Goal: Check status: Check status

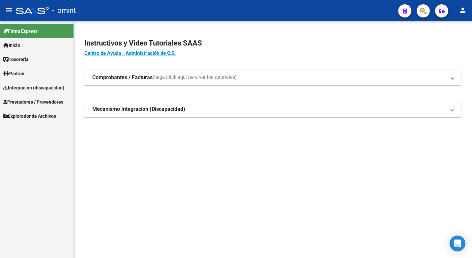
click at [47, 88] on span "Integración (discapacidad)" at bounding box center [33, 87] width 61 height 7
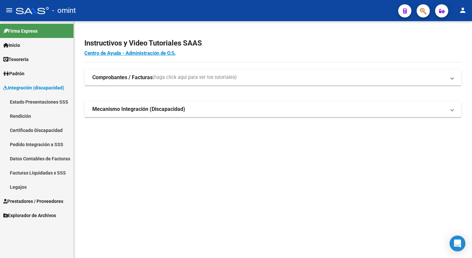
click at [45, 174] on link "Facturas Liquidadas x SSS" at bounding box center [36, 172] width 73 height 14
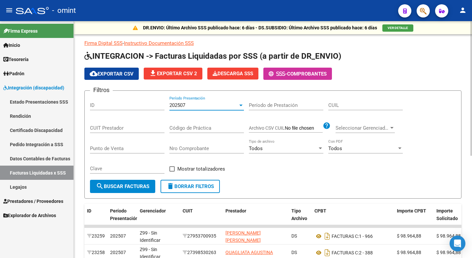
click at [238, 107] on div at bounding box center [241, 104] width 6 height 5
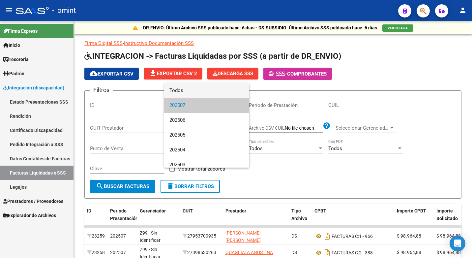
click at [194, 93] on span "Todos" at bounding box center [206, 90] width 74 height 15
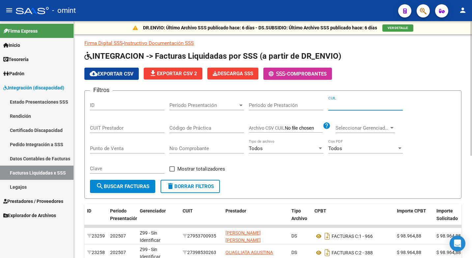
click at [343, 105] on input "CUIL" at bounding box center [365, 105] width 74 height 6
type input "27-56458862-3"
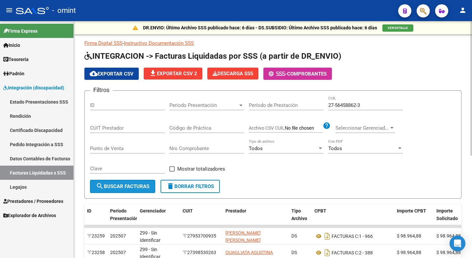
click at [113, 184] on span "search Buscar Facturas" at bounding box center [122, 186] width 53 height 6
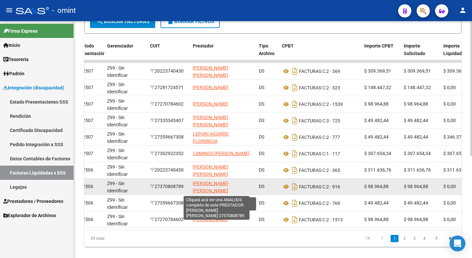
scroll to position [1, 0]
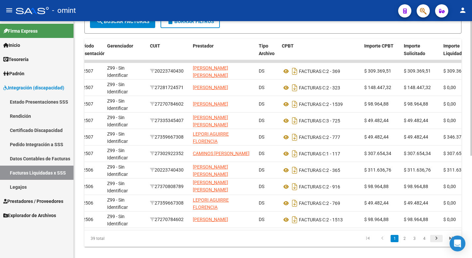
click at [435, 242] on icon "go to next page" at bounding box center [436, 239] width 9 height 8
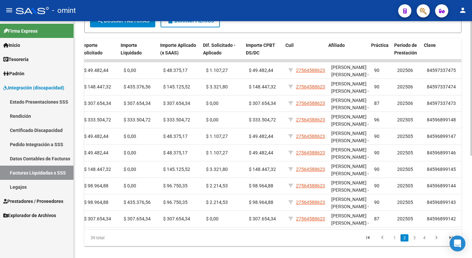
scroll to position [0, 355]
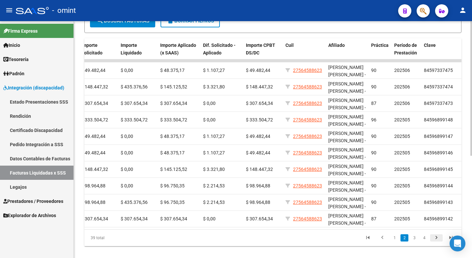
click at [437, 242] on icon "go to next page" at bounding box center [436, 238] width 9 height 8
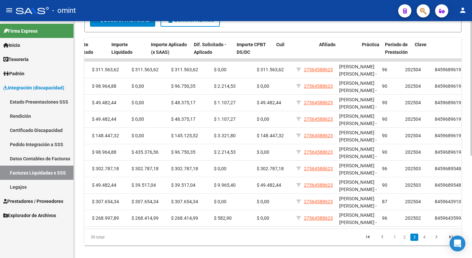
scroll to position [0, 364]
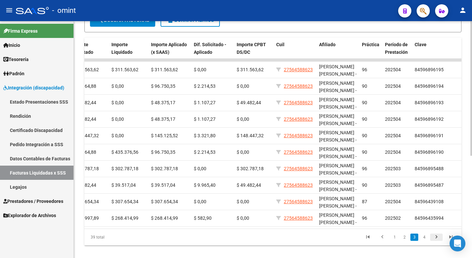
click at [436, 241] on icon "go to next page" at bounding box center [436, 238] width 9 height 8
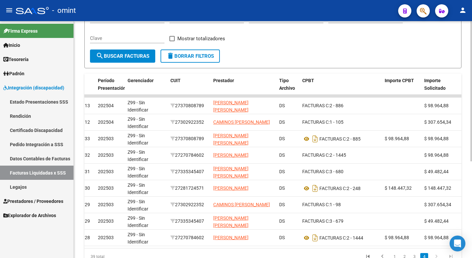
scroll to position [0, 0]
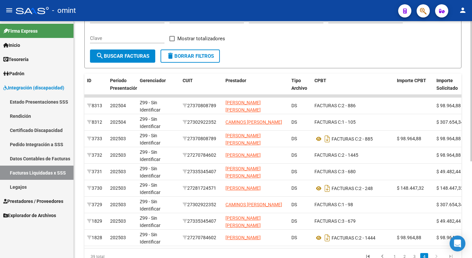
drag, startPoint x: 268, startPoint y: 253, endPoint x: 318, endPoint y: 253, distance: 50.7
click at [318, 253] on div "ID Período Presentación Gerenciador CUIT Prestador Tipo Archivo CPBT Importe CP…" at bounding box center [272, 168] width 377 height 191
